Goal: Find contact information: Find contact information

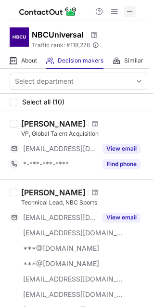
click at [133, 10] on span at bounding box center [130, 12] width 8 height 8
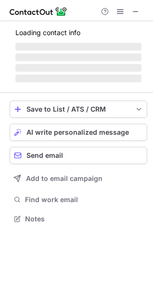
scroll to position [216, 153]
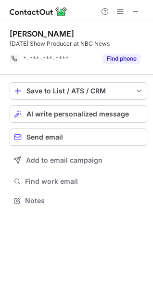
scroll to position [194, 153]
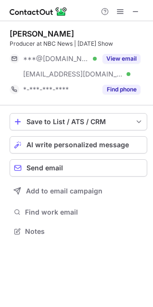
scroll to position [225, 153]
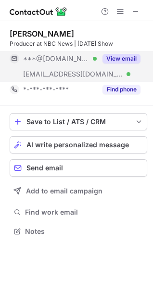
click at [137, 57] on button "View email" at bounding box center [121, 59] width 38 height 10
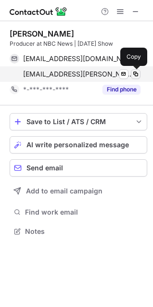
click at [135, 76] on span at bounding box center [136, 74] width 8 height 8
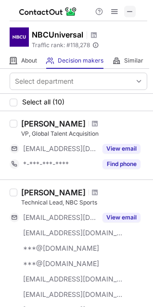
click at [135, 7] on button at bounding box center [130, 12] width 12 height 12
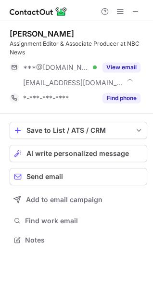
scroll to position [233, 153]
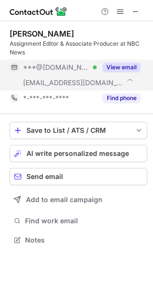
click at [133, 66] on button "View email" at bounding box center [121, 68] width 38 height 10
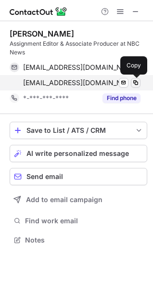
click at [135, 83] on span at bounding box center [136, 83] width 8 height 8
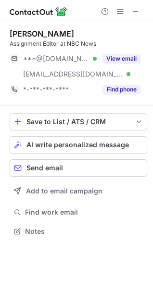
scroll to position [225, 153]
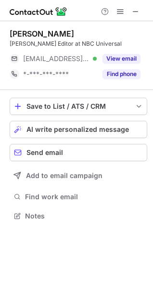
scroll to position [209, 153]
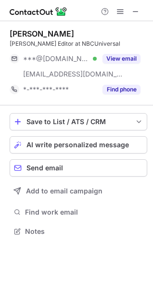
scroll to position [225, 153]
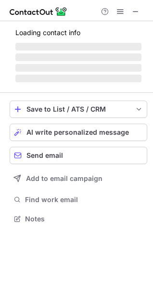
scroll to position [225, 153]
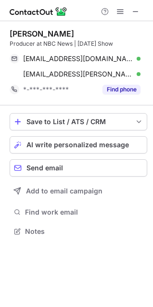
scroll to position [225, 153]
